Goal: Task Accomplishment & Management: Complete application form

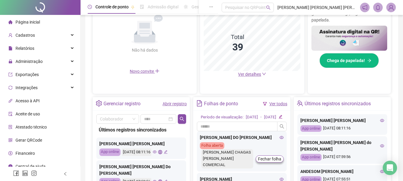
click at [168, 102] on link "Abrir registro" at bounding box center [175, 103] width 24 height 5
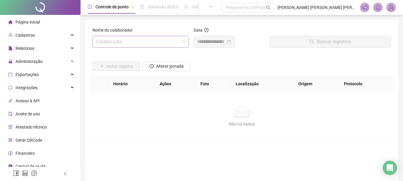
click at [152, 44] on input "search" at bounding box center [138, 41] width 84 height 11
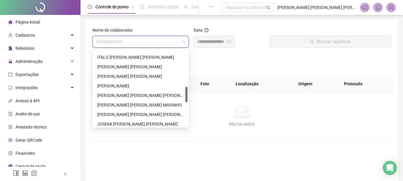
scroll to position [209, 0]
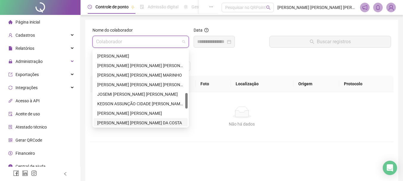
click at [127, 124] on div "[PERSON_NAME] [PERSON_NAME] DA COSTA" at bounding box center [140, 123] width 87 height 7
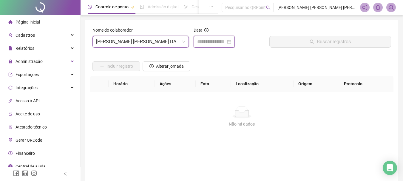
click at [203, 44] on input at bounding box center [211, 41] width 29 height 7
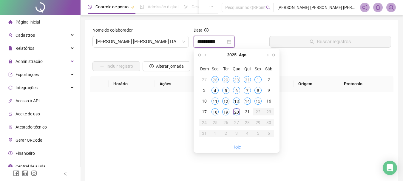
type input "**********"
click at [239, 112] on div "20" at bounding box center [236, 111] width 7 height 7
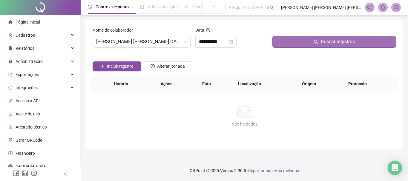
click at [326, 39] on span "Buscar registros" at bounding box center [337, 41] width 34 height 7
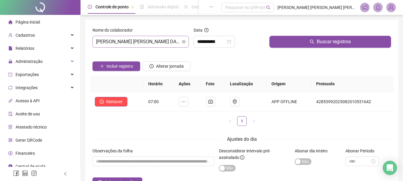
click at [168, 44] on span "[PERSON_NAME] [PERSON_NAME] DA COSTA" at bounding box center [140, 41] width 89 height 11
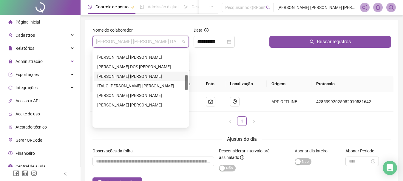
scroll to position [121, 0]
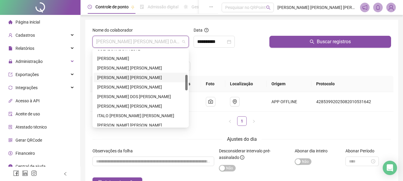
click at [114, 79] on div "[PERSON_NAME] [PERSON_NAME]" at bounding box center [140, 77] width 87 height 7
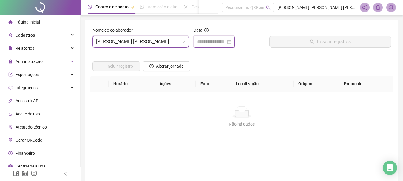
click at [210, 44] on input at bounding box center [211, 41] width 29 height 7
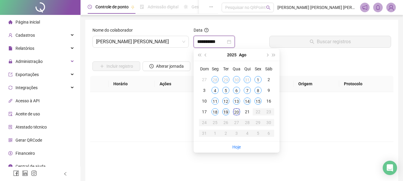
type input "**********"
click at [168, 41] on span "[PERSON_NAME] [PERSON_NAME]" at bounding box center [140, 41] width 89 height 11
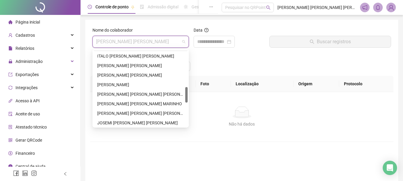
scroll to position [240, 0]
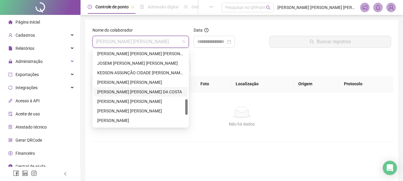
click at [119, 92] on div "[PERSON_NAME] [PERSON_NAME] DA COSTA" at bounding box center [140, 92] width 87 height 7
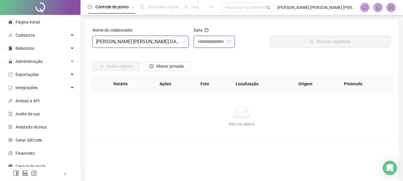
click at [212, 42] on input at bounding box center [211, 41] width 29 height 7
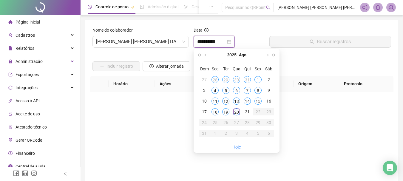
type input "**********"
click at [225, 111] on div "19" at bounding box center [225, 111] width 7 height 7
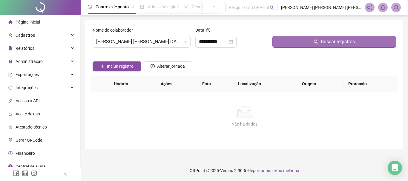
click at [335, 42] on span "Buscar registros" at bounding box center [337, 41] width 34 height 7
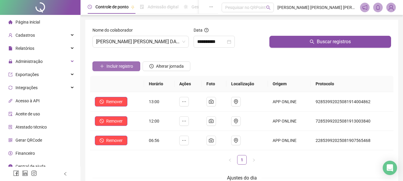
click at [122, 67] on span "Incluir registro" at bounding box center [120, 66] width 27 height 7
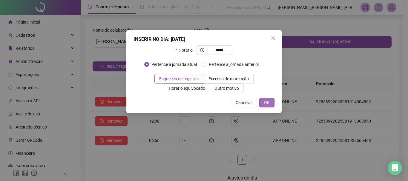
type input "*****"
click at [267, 105] on span "OK" at bounding box center [267, 102] width 6 height 7
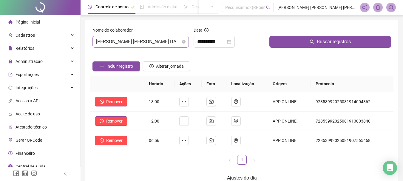
click at [164, 45] on span "[PERSON_NAME] [PERSON_NAME] DA COSTA" at bounding box center [140, 41] width 89 height 11
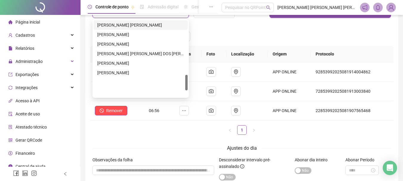
scroll to position [206, 0]
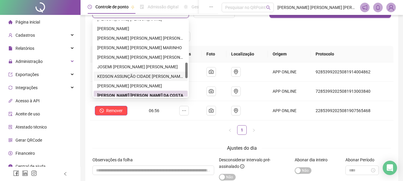
click at [129, 77] on div "KEDSON ASSUNÇÃO CIDADE [PERSON_NAME][GEOGRAPHIC_DATA]" at bounding box center [140, 76] width 87 height 7
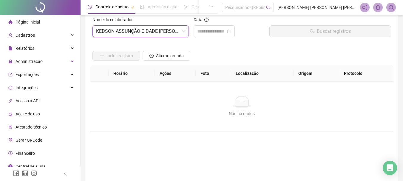
scroll to position [0, 0]
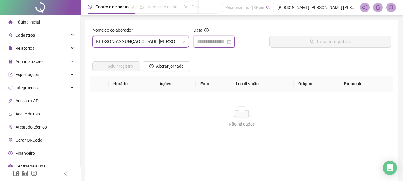
click at [208, 44] on input at bounding box center [211, 41] width 29 height 7
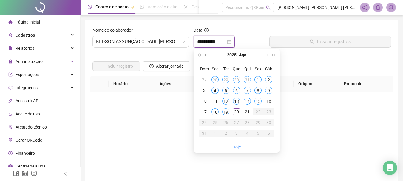
type input "**********"
click at [34, 22] on span "Página inicial" at bounding box center [28, 22] width 24 height 5
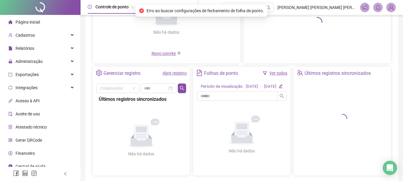
scroll to position [90, 0]
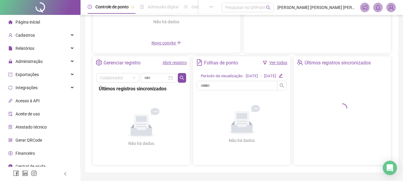
click at [167, 64] on link "Abrir registro" at bounding box center [175, 62] width 24 height 5
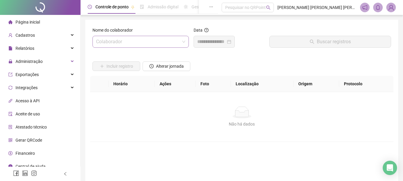
click at [134, 38] on input "search" at bounding box center [138, 41] width 84 height 11
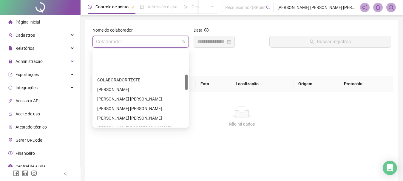
scroll to position [119, 0]
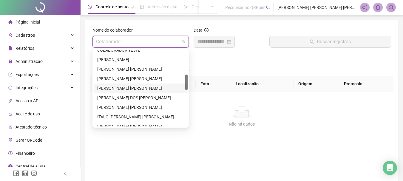
click at [119, 88] on div "[PERSON_NAME] [PERSON_NAME]" at bounding box center [140, 88] width 87 height 7
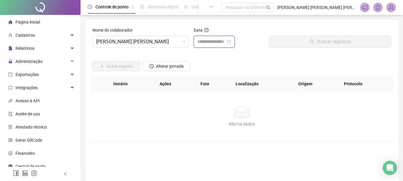
click at [207, 41] on input at bounding box center [211, 41] width 29 height 7
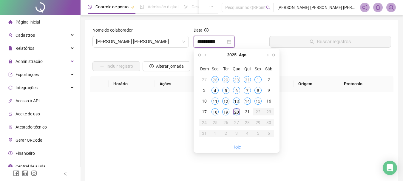
type input "**********"
click at [238, 112] on div "20" at bounding box center [236, 111] width 7 height 7
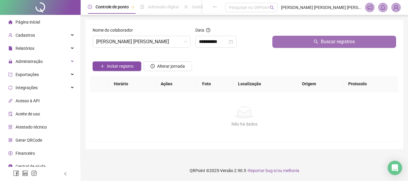
click at [304, 43] on button "Buscar registros" at bounding box center [334, 42] width 124 height 12
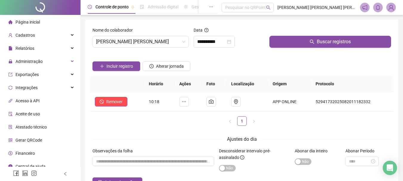
click at [26, 21] on span "Página inicial" at bounding box center [28, 22] width 24 height 5
